Goal: Navigation & Orientation: Understand site structure

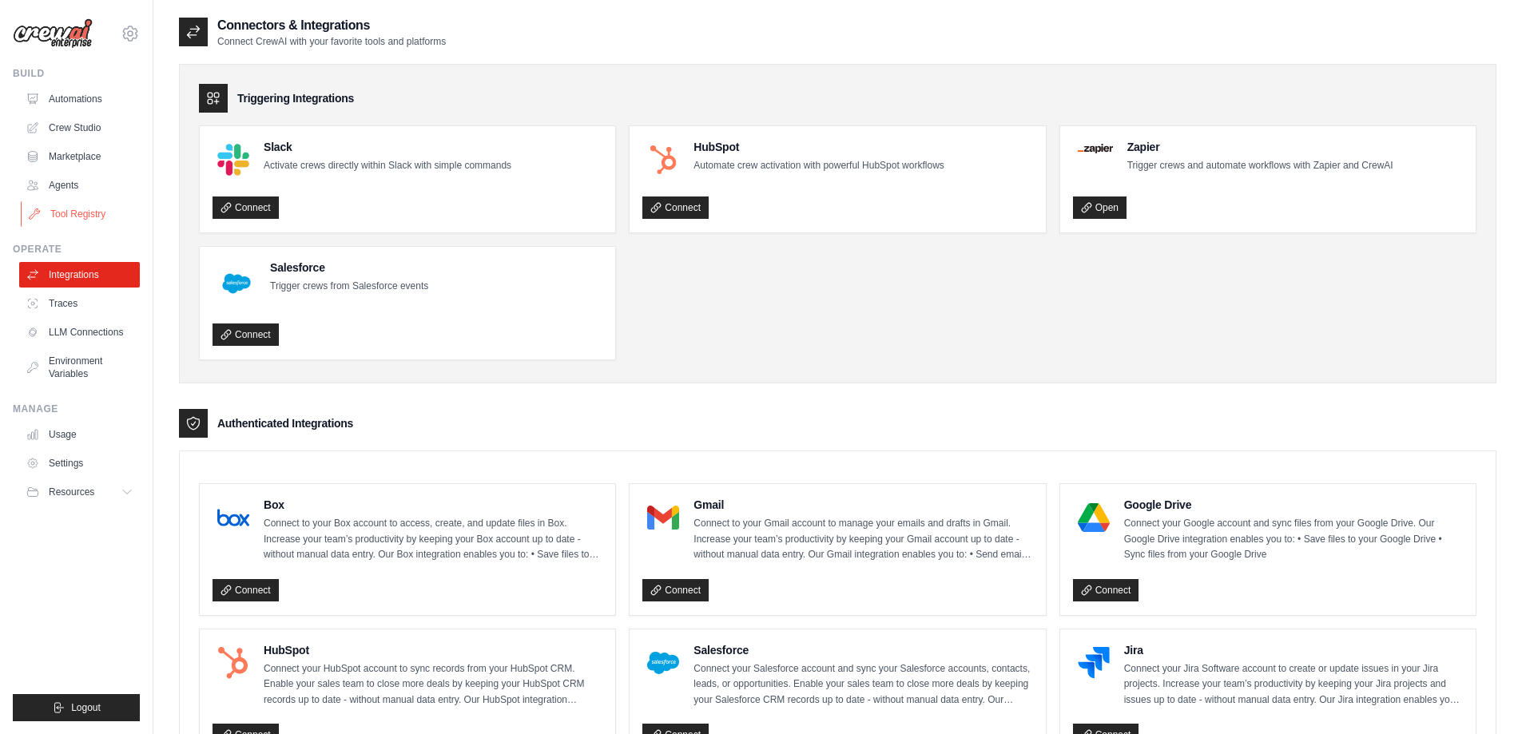
click at [91, 217] on link "Tool Registry" at bounding box center [81, 214] width 121 height 26
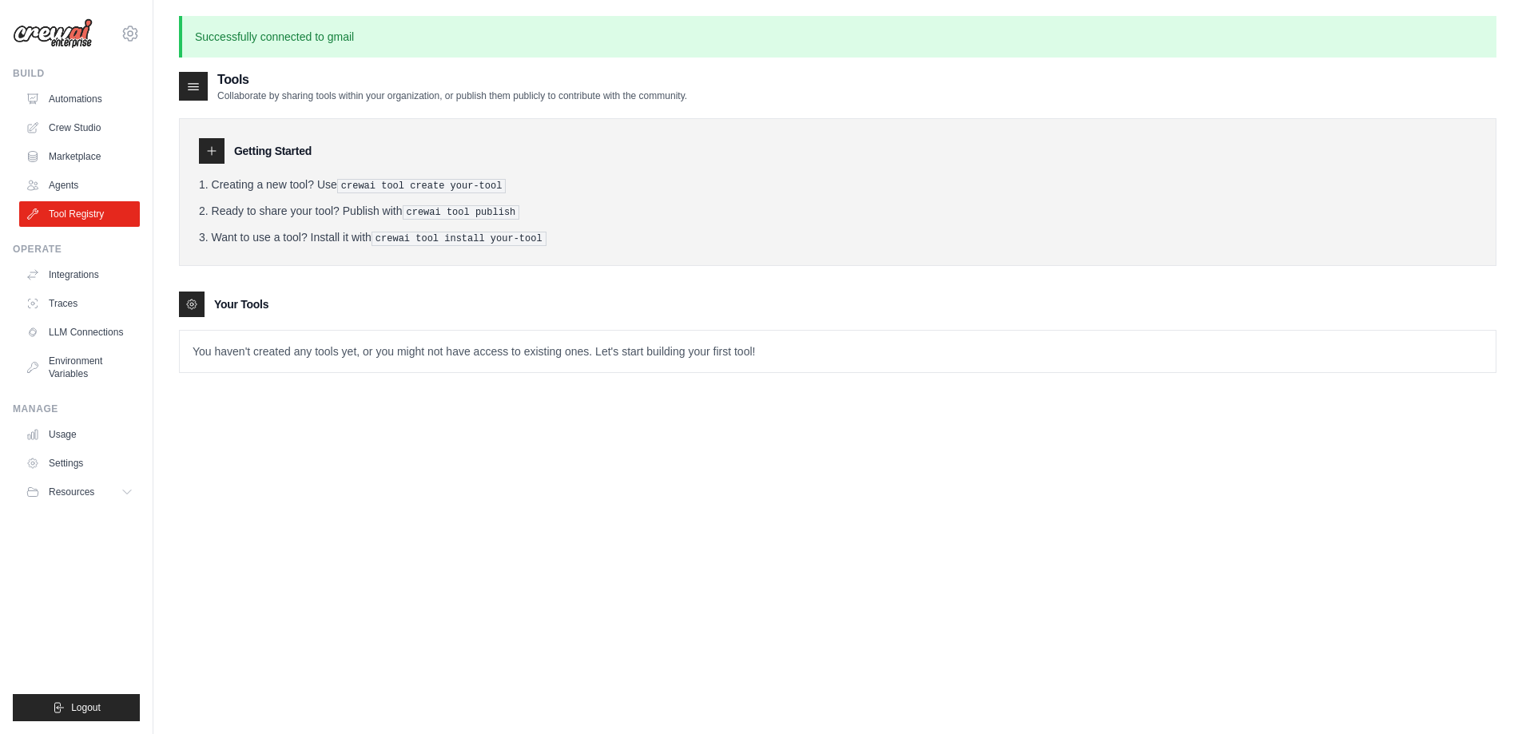
click at [266, 353] on p "You haven't created any tools yet, or you might not have access to existing one…" at bounding box center [838, 352] width 1316 height 42
click at [217, 150] on icon at bounding box center [211, 151] width 13 height 13
click at [197, 84] on icon at bounding box center [194, 87] width 10 height 6
click at [78, 127] on link "Crew Studio" at bounding box center [81, 128] width 121 height 26
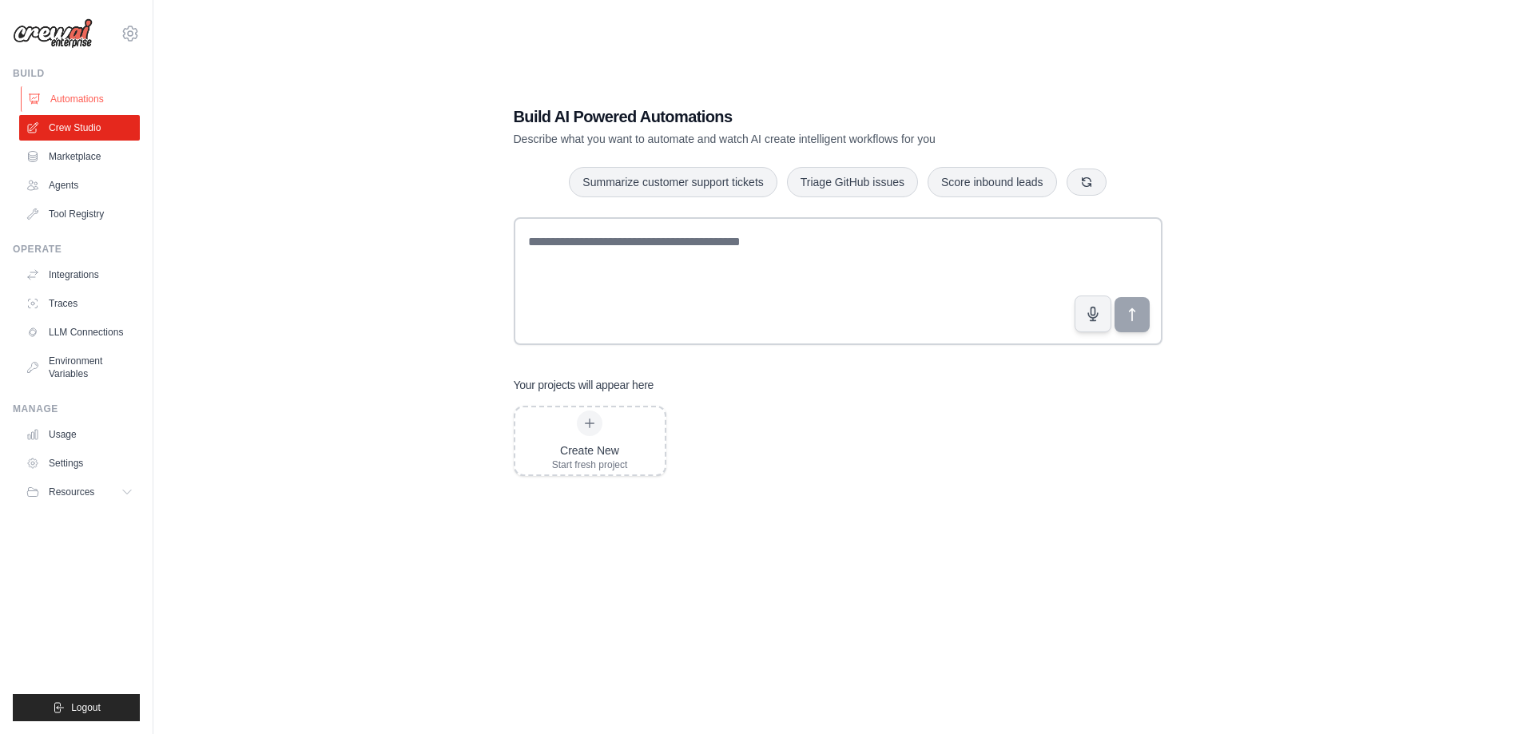
click at [61, 98] on link "Automations" at bounding box center [81, 99] width 121 height 26
